Goal: Use online tool/utility: Utilize a website feature to perform a specific function

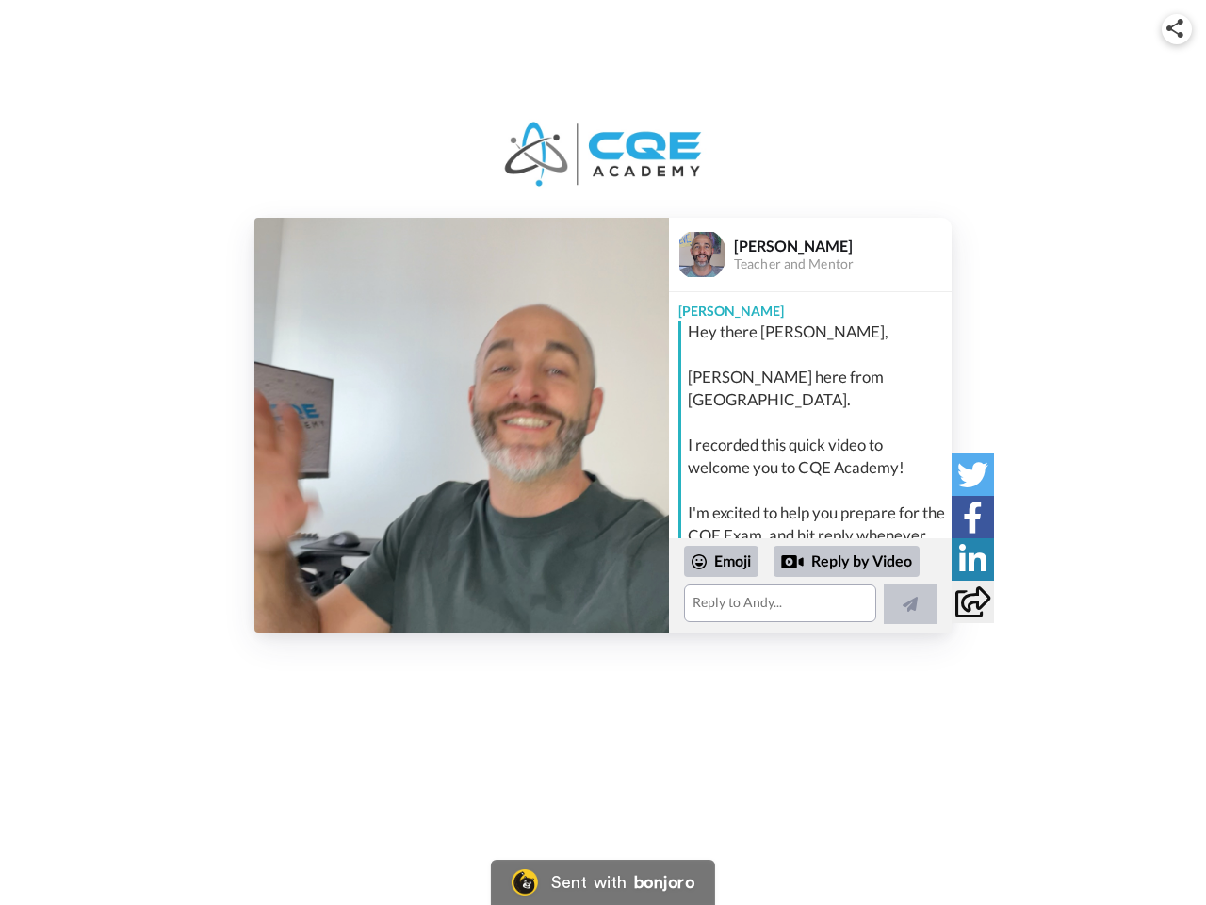
click at [1177, 28] on img at bounding box center [1174, 28] width 17 height 19
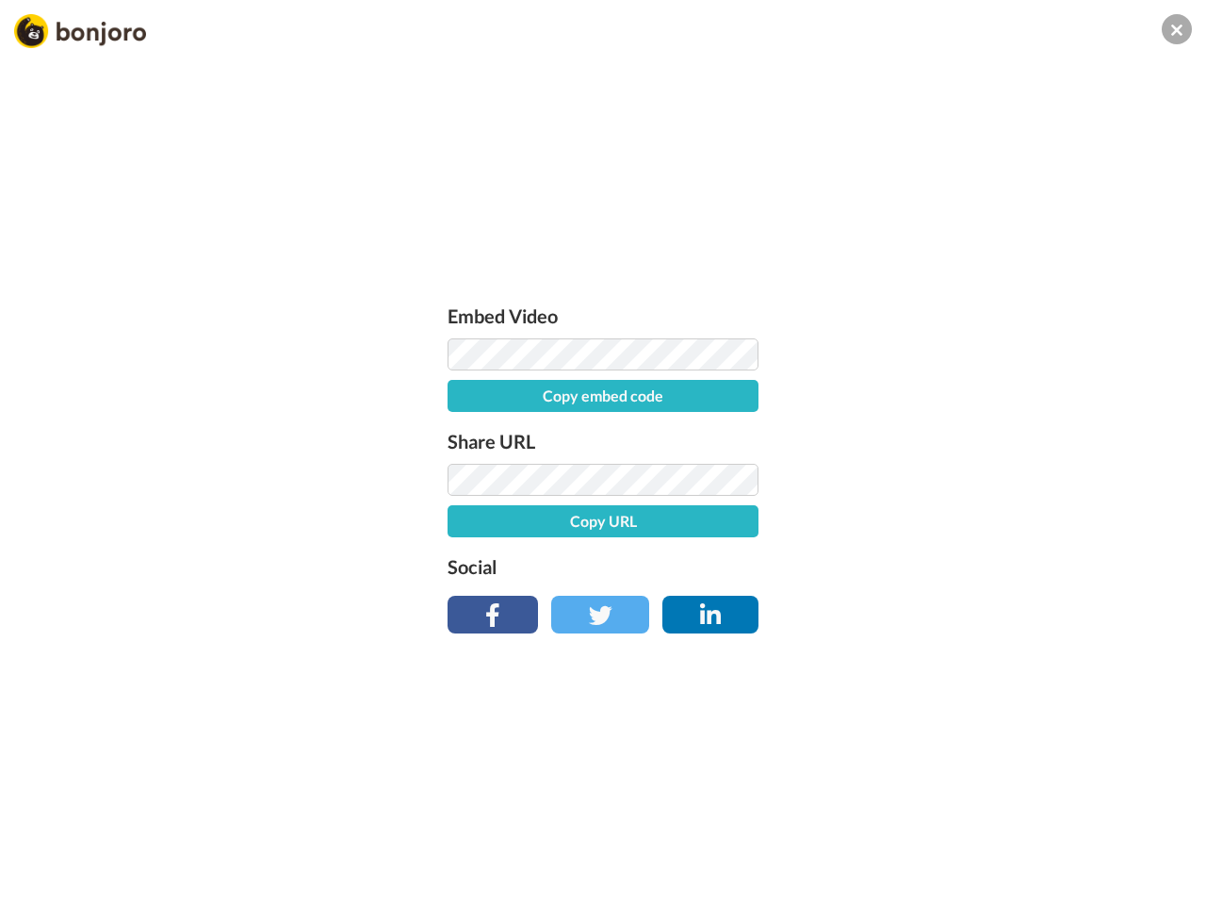
click at [462, 425] on div "Embed Video Copy embed code Share URL Copy URL Social" at bounding box center [603, 464] width 330 height 326
click at [810, 585] on div "Embed Video Copy embed code Share URL Copy URL Social" at bounding box center [603, 554] width 1206 height 905
click at [722, 561] on label "Social" at bounding box center [603, 566] width 311 height 30
click at [847, 562] on div "Embed Video Copy embed code Share URL Copy URL Social" at bounding box center [603, 554] width 1206 height 905
click at [910, 604] on div "Embed Video Copy embed code Share URL Copy URL Social" at bounding box center [603, 554] width 1206 height 905
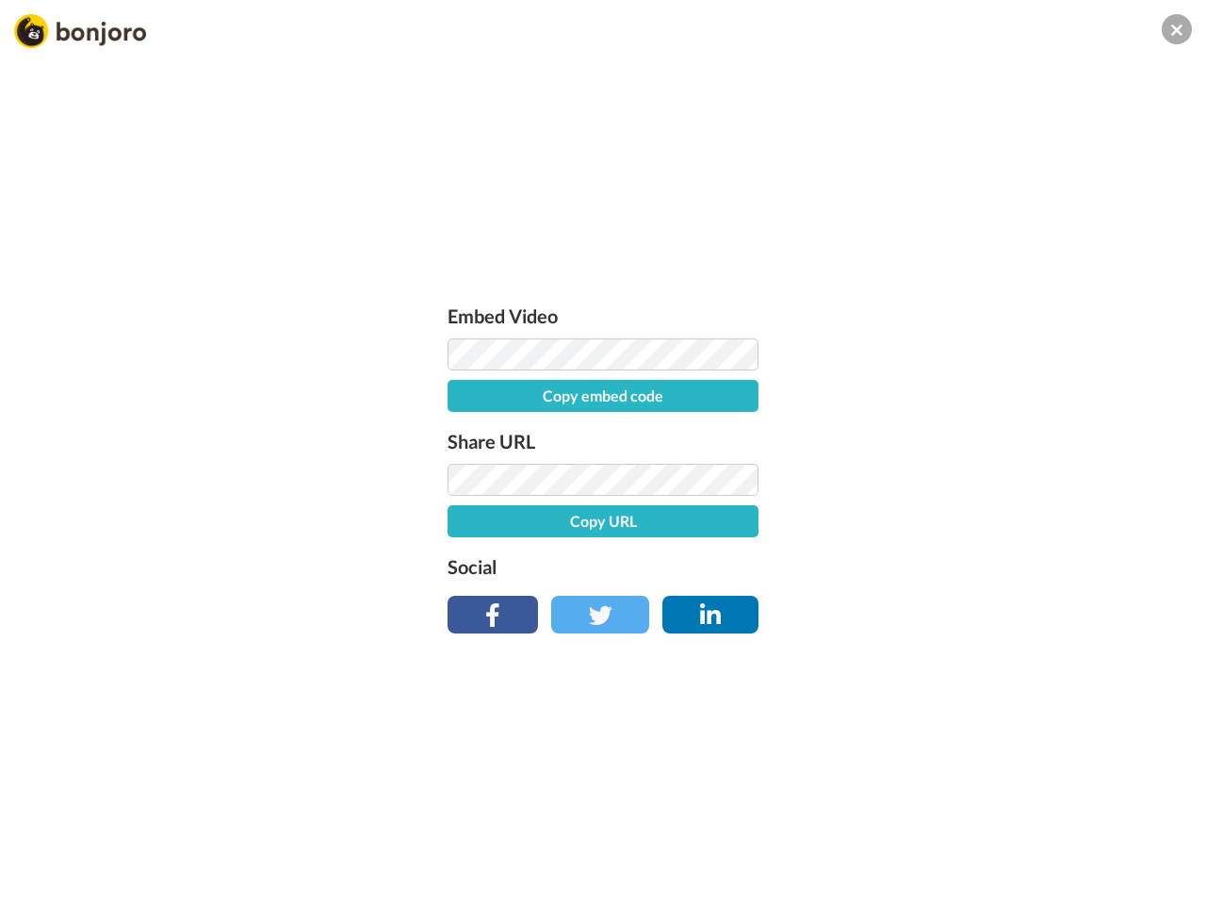
click at [972, 474] on div "Embed Video Copy embed code Share URL Copy URL Social" at bounding box center [603, 554] width 1206 height 905
click at [972, 516] on div "Embed Video Copy embed code Share URL Copy URL Social" at bounding box center [603, 554] width 1206 height 905
click at [972, 559] on div "Embed Video Copy embed code Share URL Copy URL Social" at bounding box center [603, 554] width 1206 height 905
click at [972, 601] on div "Embed Video Copy embed code Share URL Copy URL Social" at bounding box center [603, 554] width 1206 height 905
